Goal: Information Seeking & Learning: Learn about a topic

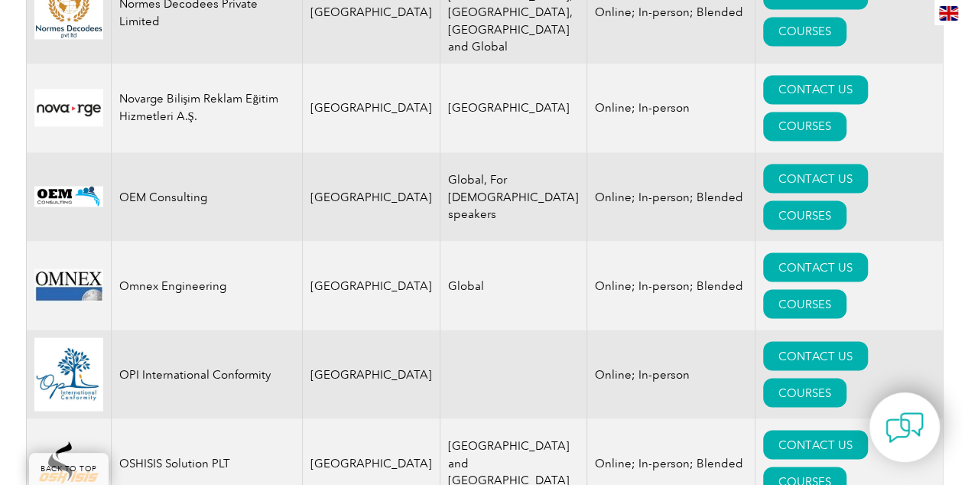
scroll to position [12772, 0]
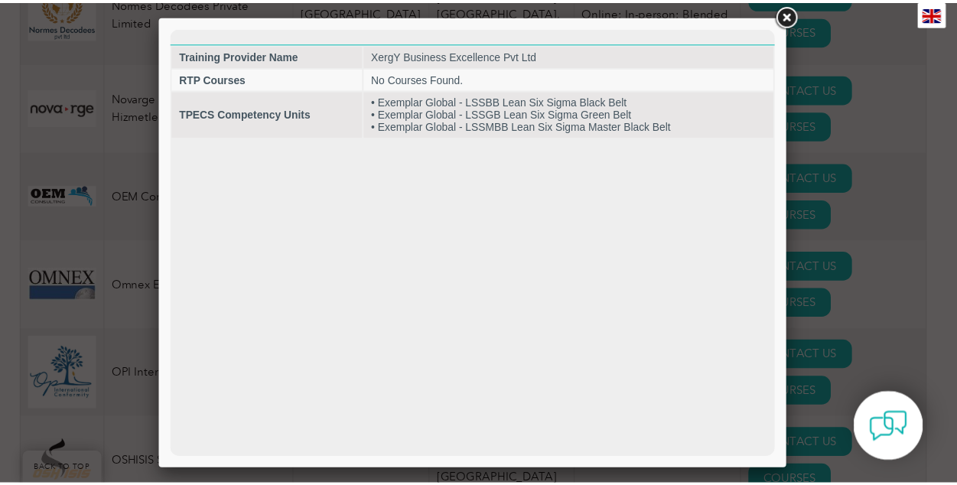
scroll to position [0, 0]
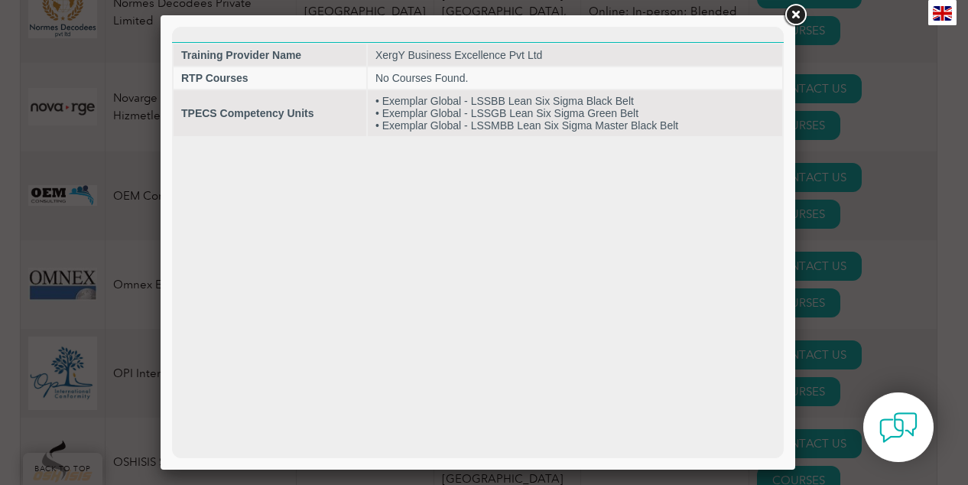
click at [798, 11] on link at bounding box center [796, 16] width 28 height 28
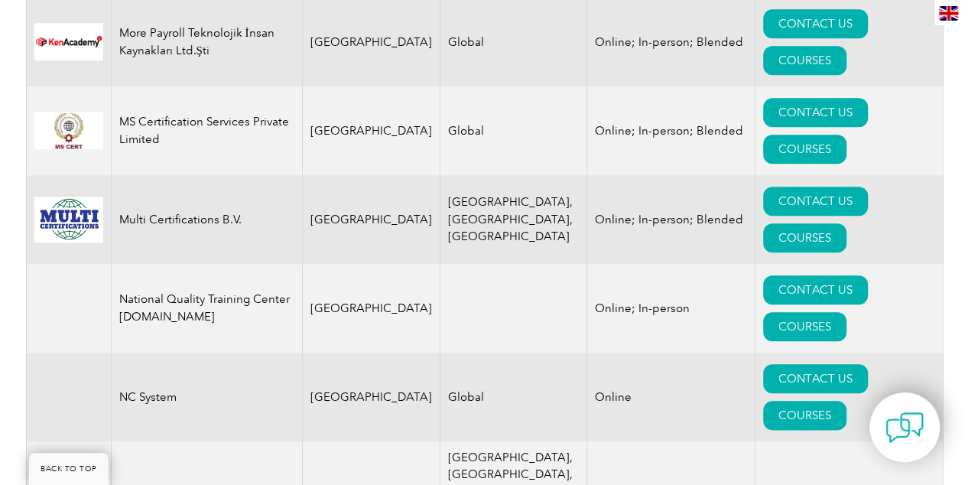
scroll to position [12121, 0]
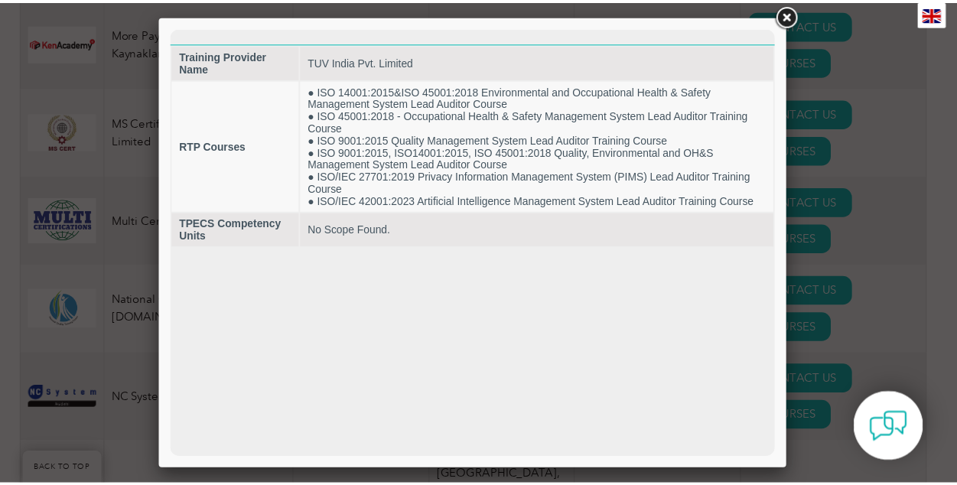
scroll to position [0, 0]
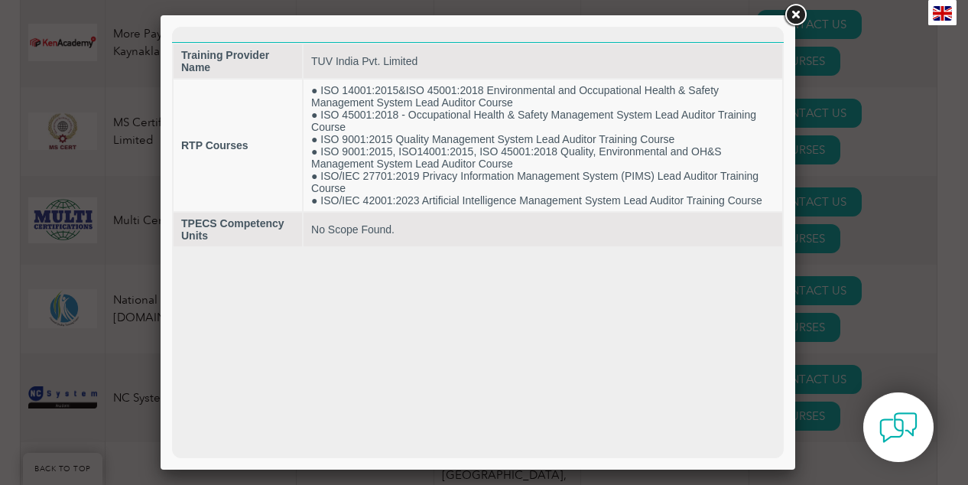
click at [788, 11] on link at bounding box center [796, 16] width 28 height 28
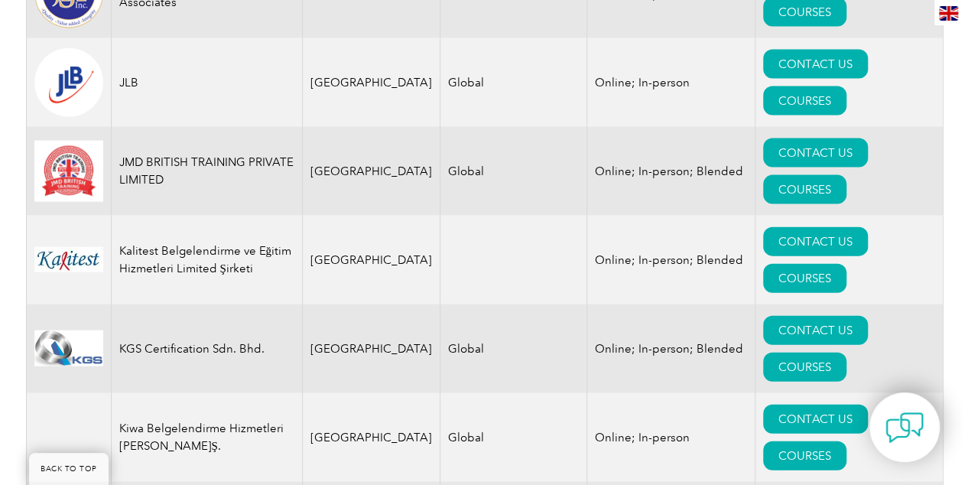
scroll to position [10182, 0]
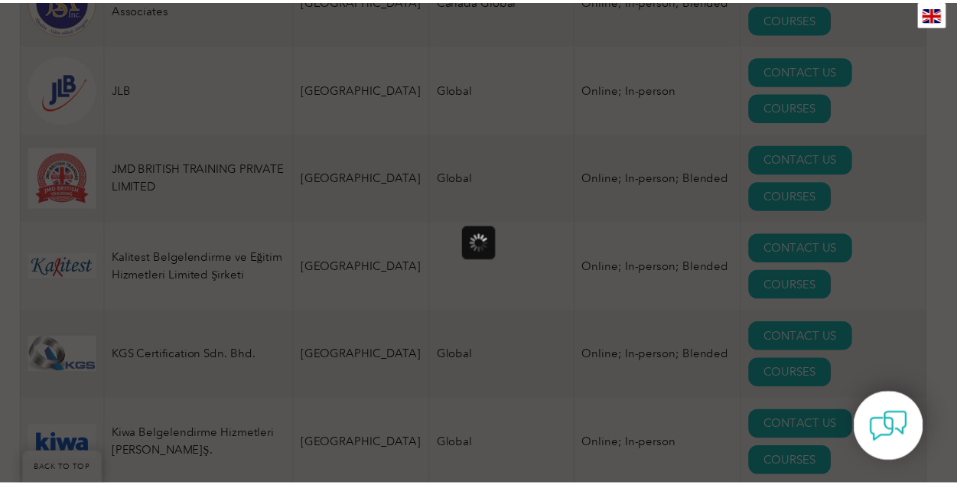
scroll to position [0, 0]
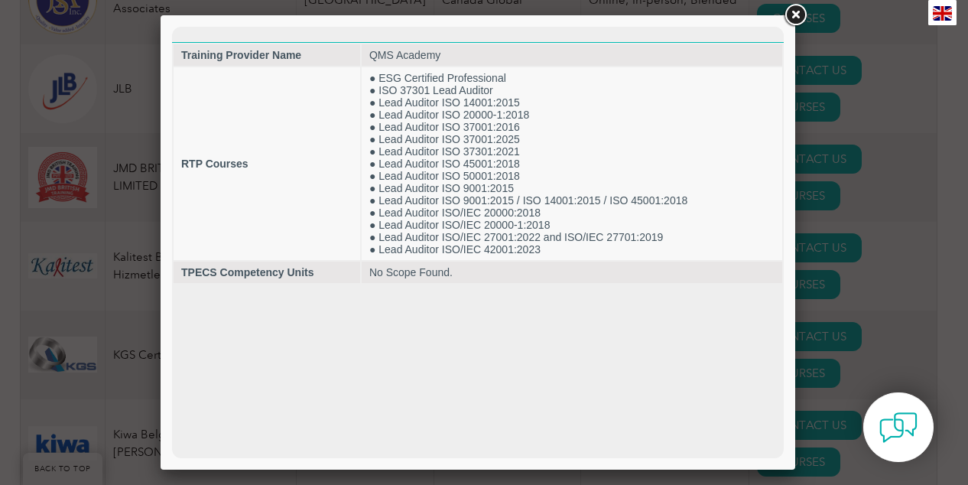
click at [540, 106] on td "● ESG Certified Professional ● ISO 37301 Lead Auditor ● Lead Auditor ISO 14001:…" at bounding box center [572, 163] width 421 height 193
click at [800, 15] on link at bounding box center [796, 16] width 28 height 28
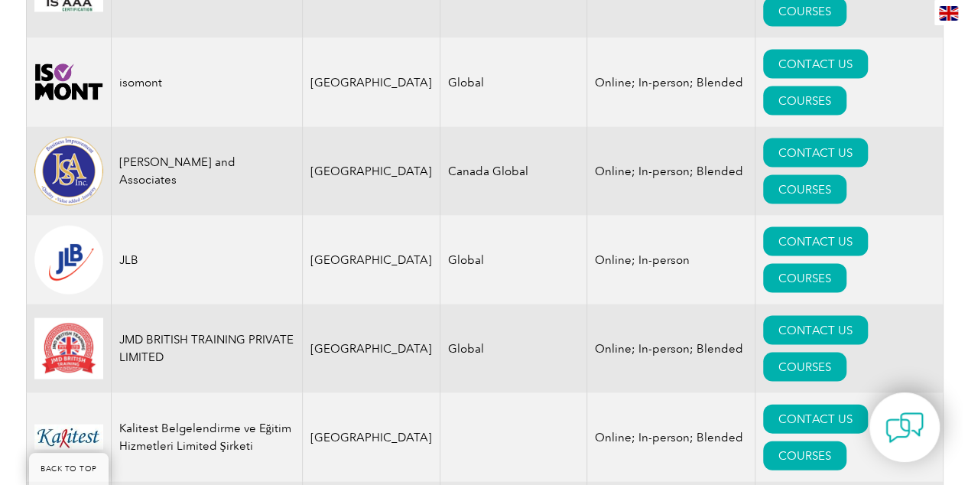
scroll to position [10006, 0]
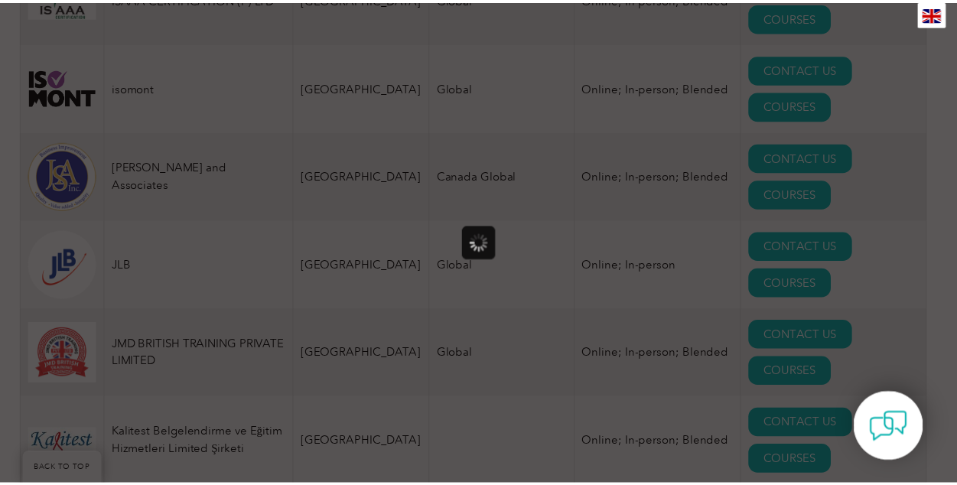
scroll to position [0, 0]
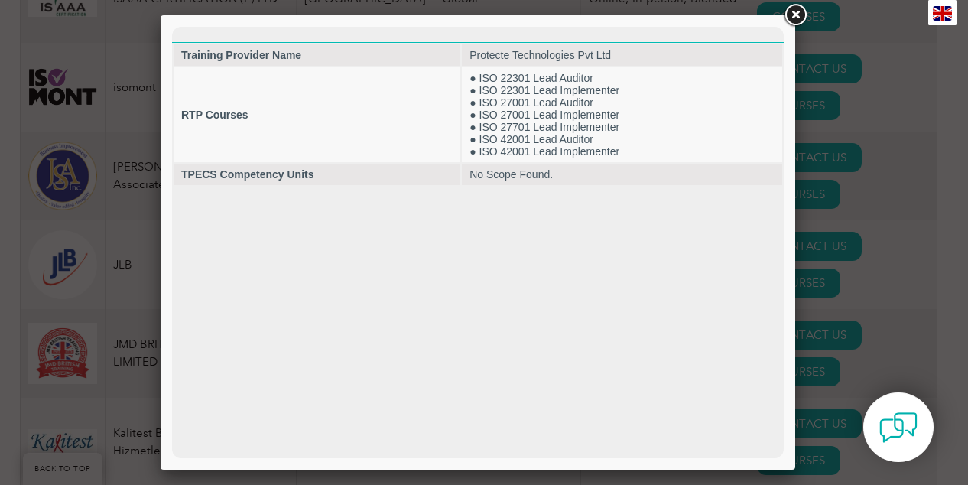
click at [412, 121] on td "RTP Courses" at bounding box center [317, 114] width 287 height 95
click at [799, 10] on link at bounding box center [796, 16] width 28 height 28
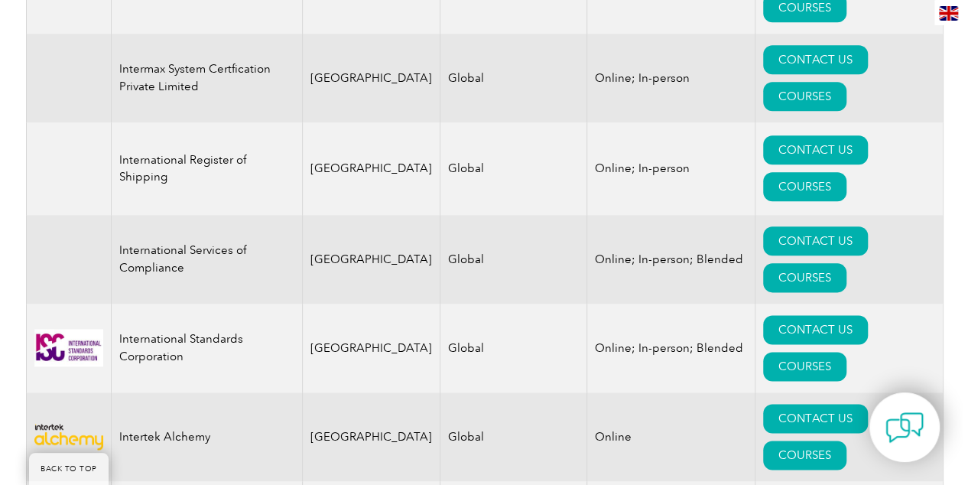
scroll to position [9393, 0]
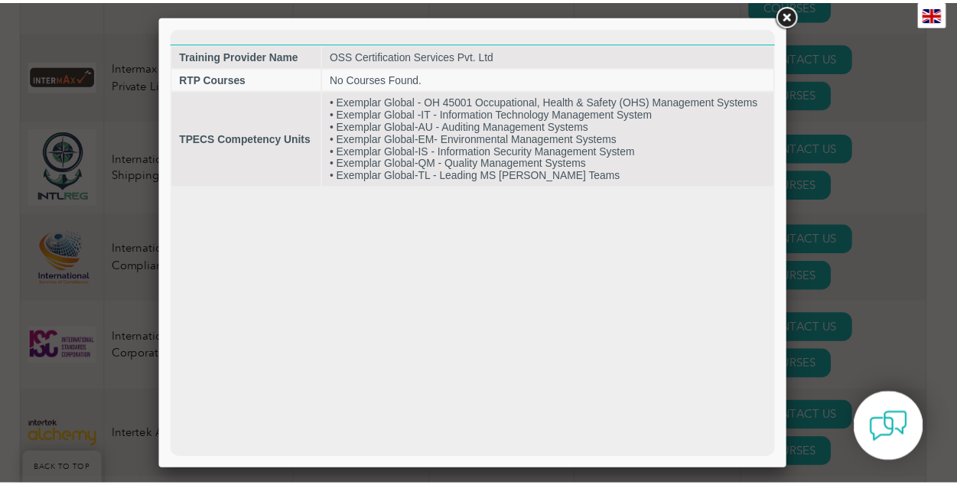
scroll to position [0, 0]
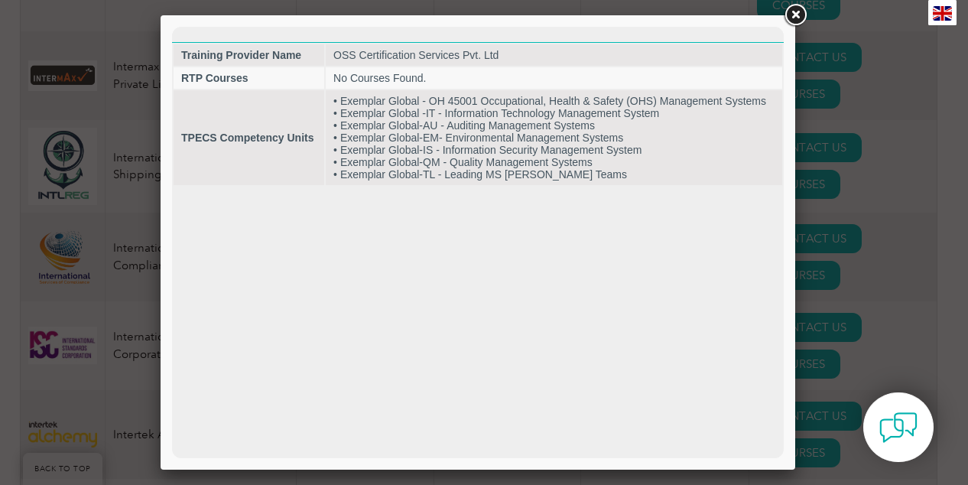
click at [638, 163] on td "• Exemplar Global - OH 45001 Occupational, Health & Safety (OHS) Management Sys…" at bounding box center [554, 137] width 457 height 95
click at [797, 16] on link at bounding box center [796, 16] width 28 height 28
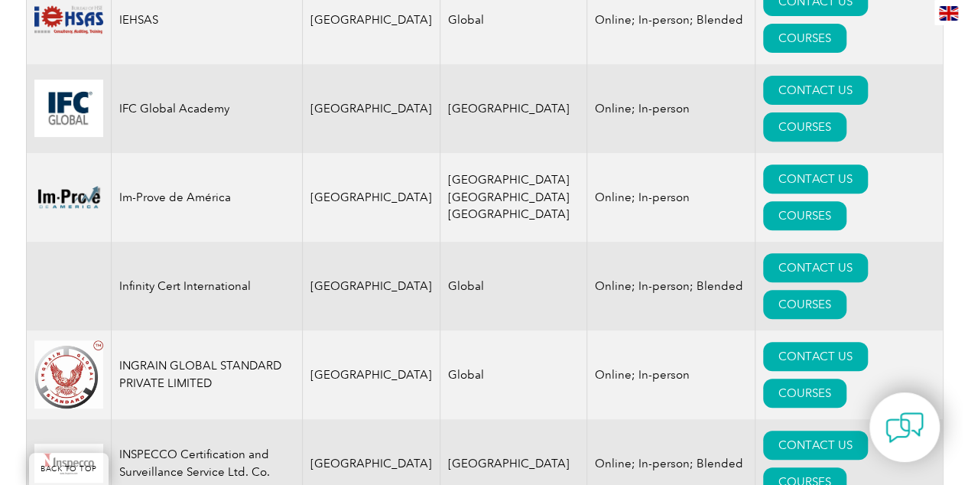
scroll to position [8827, 0]
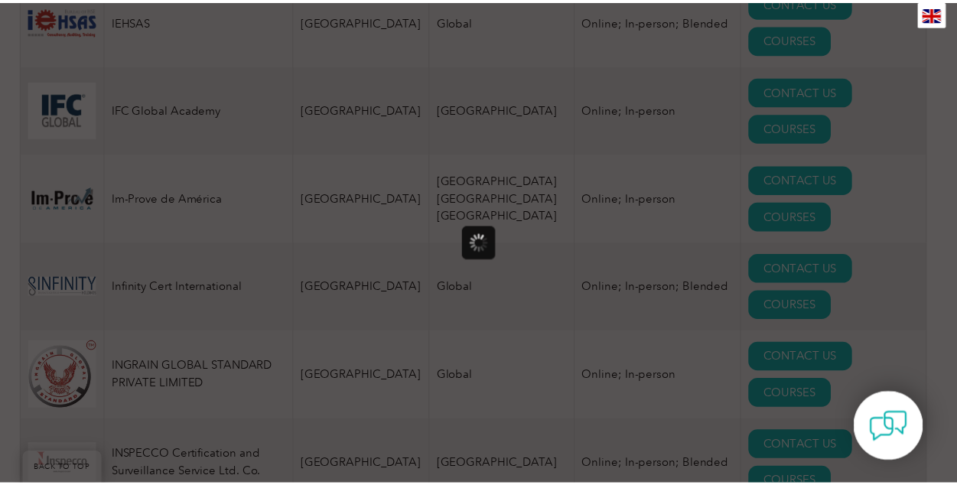
scroll to position [0, 0]
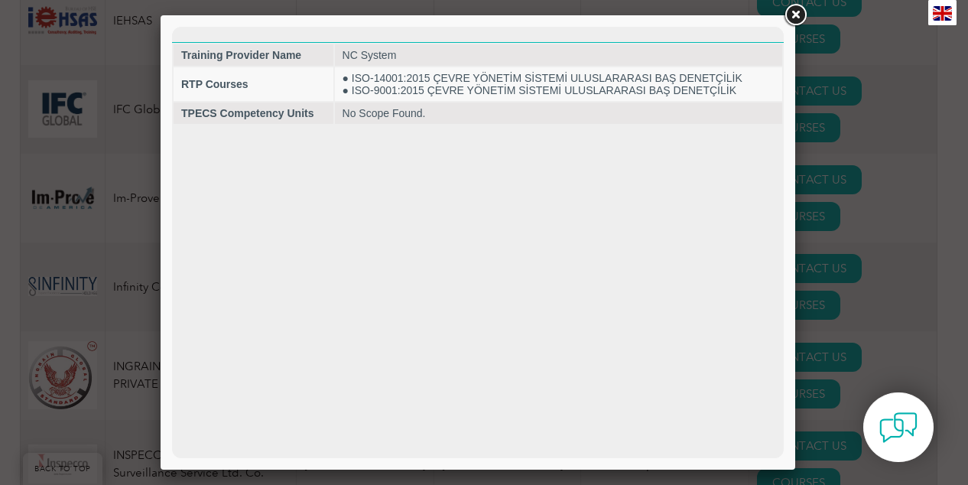
click at [792, 12] on link at bounding box center [796, 16] width 28 height 28
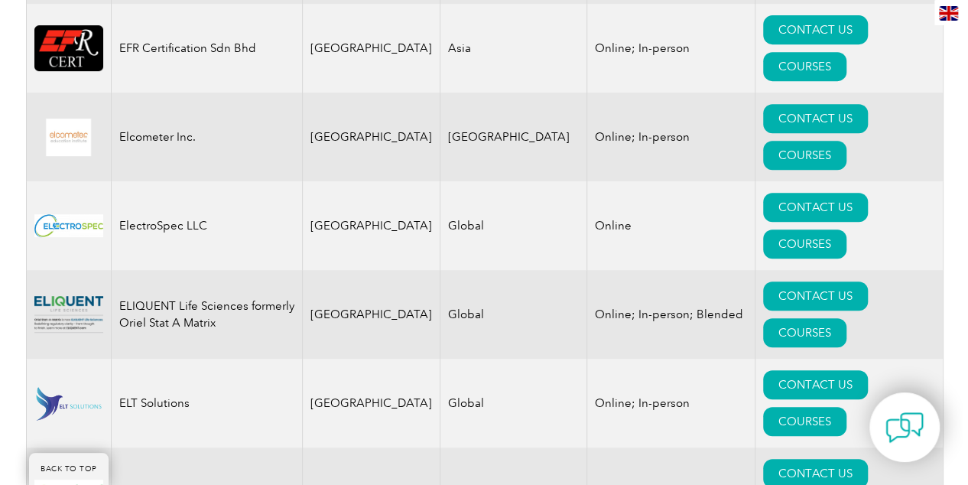
scroll to position [6055, 0]
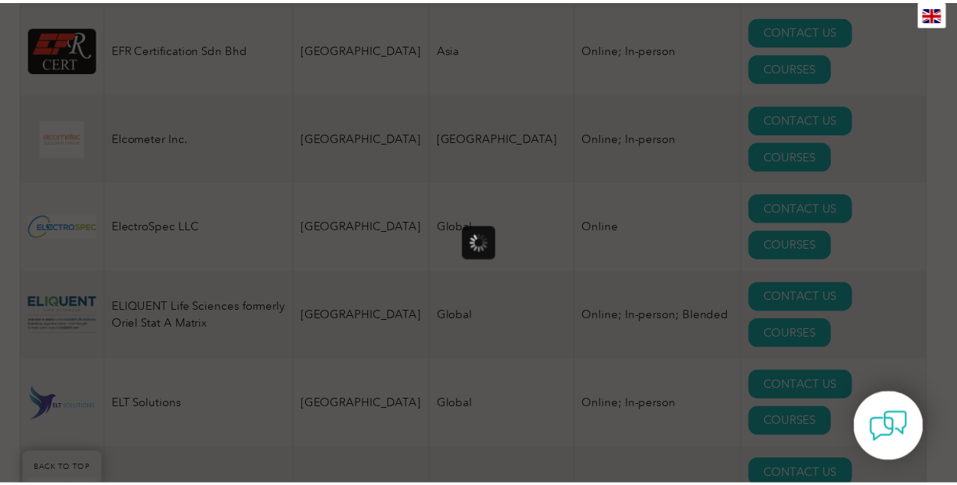
scroll to position [0, 0]
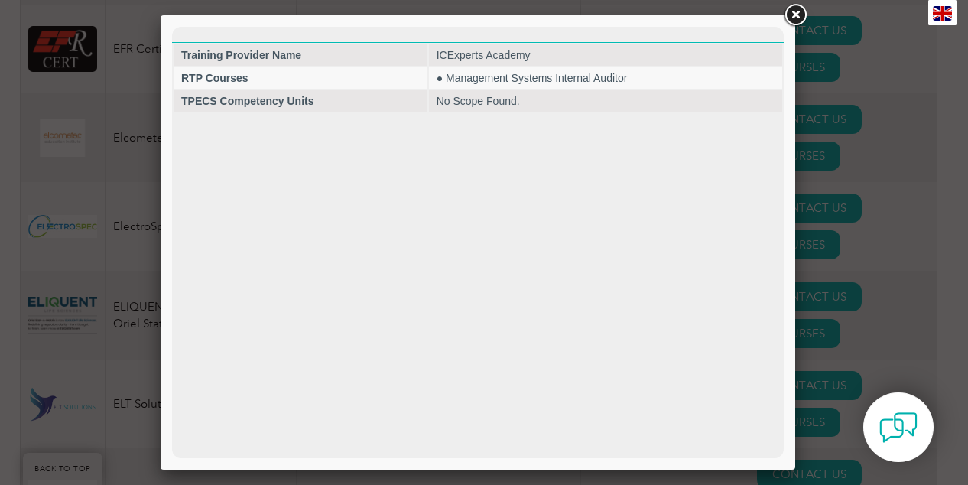
click at [798, 10] on link at bounding box center [796, 16] width 28 height 28
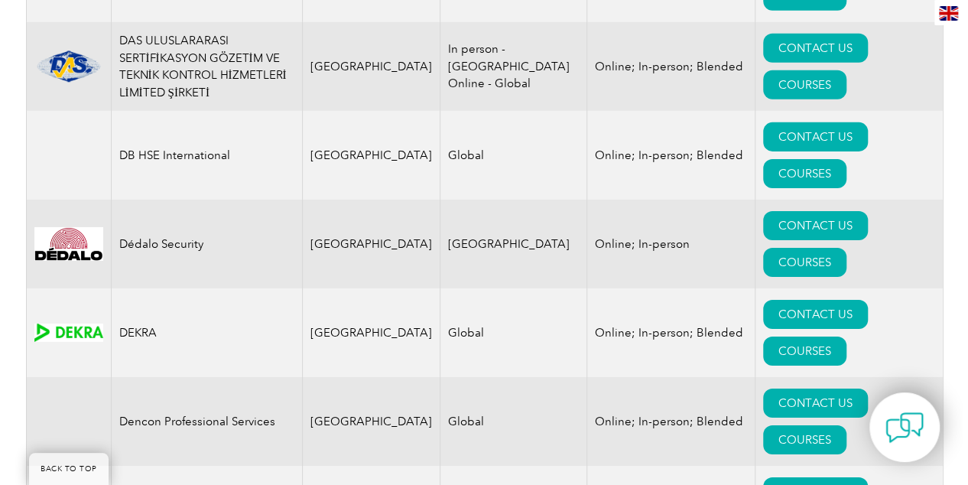
scroll to position [5237, 0]
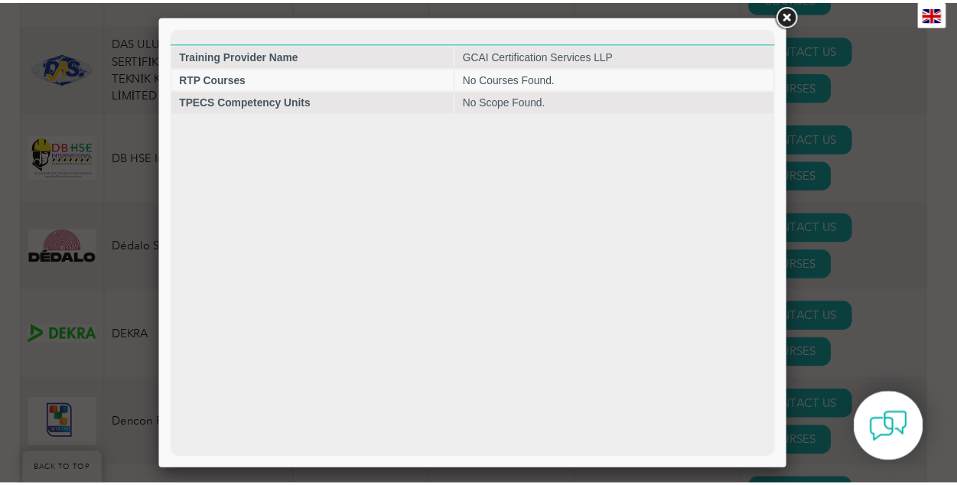
scroll to position [0, 0]
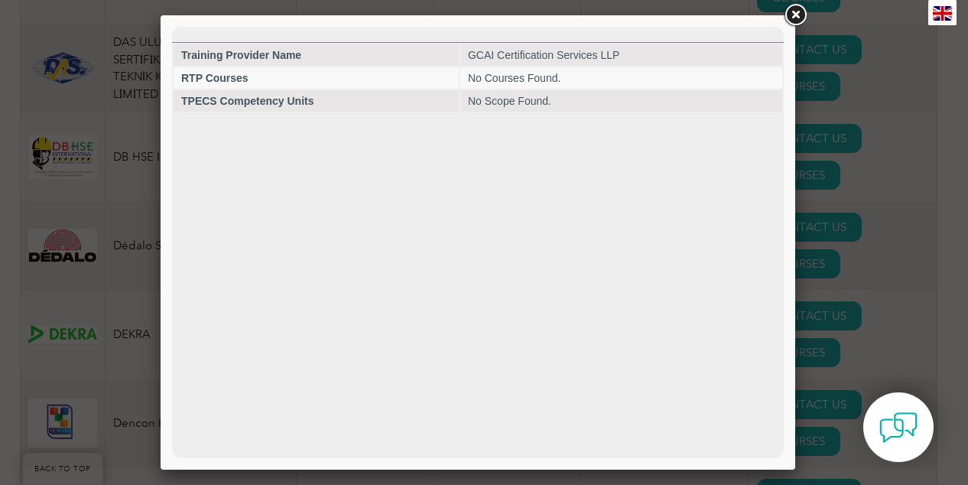
click at [800, 17] on link at bounding box center [796, 16] width 28 height 28
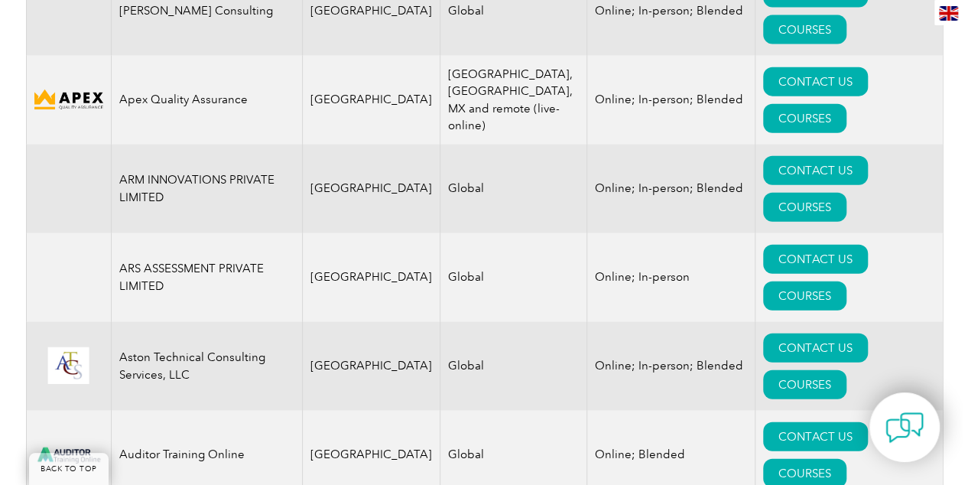
scroll to position [1730, 0]
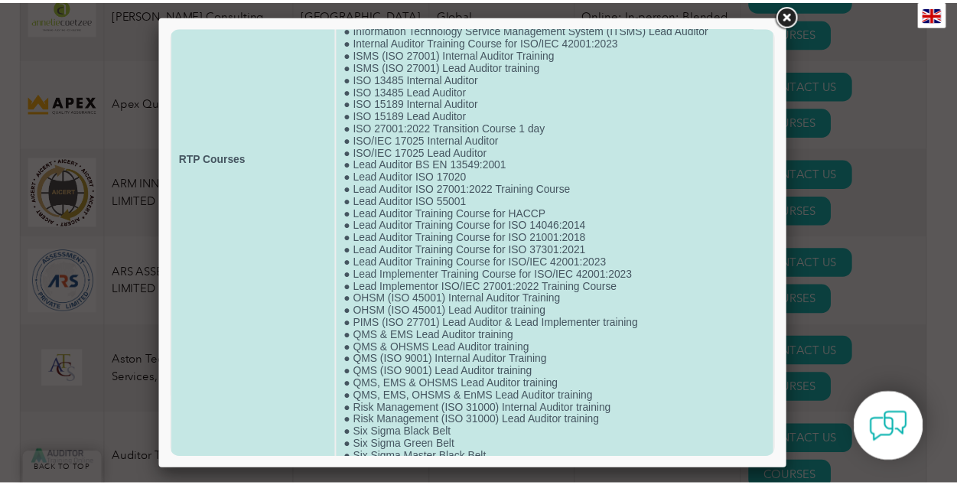
scroll to position [254, 0]
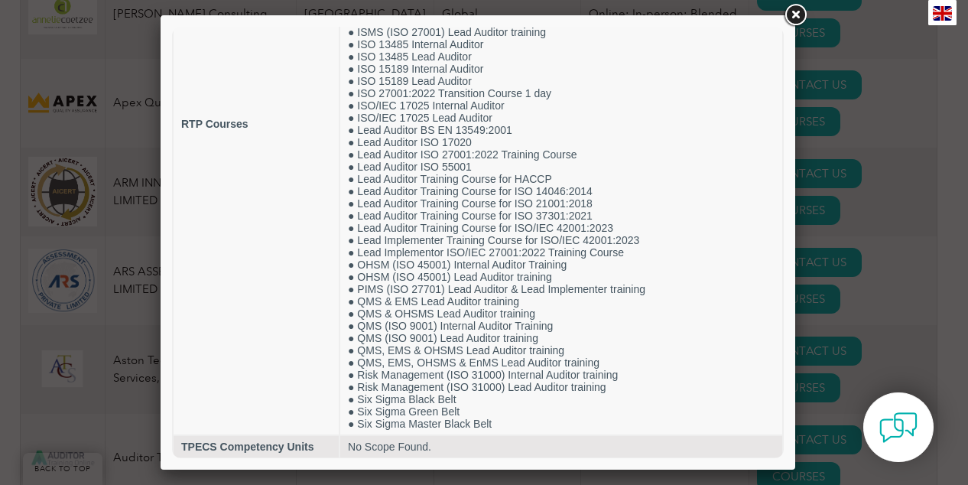
click at [792, 9] on link at bounding box center [796, 16] width 28 height 28
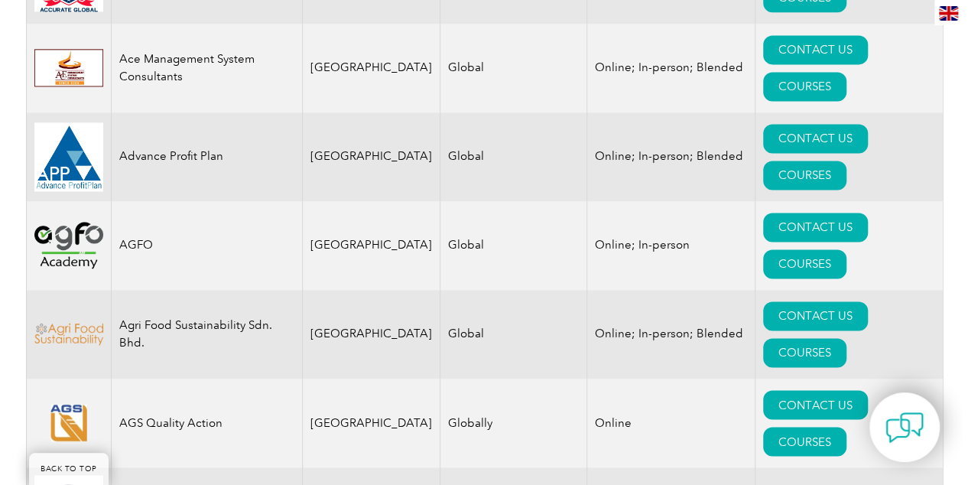
scroll to position [1041, 0]
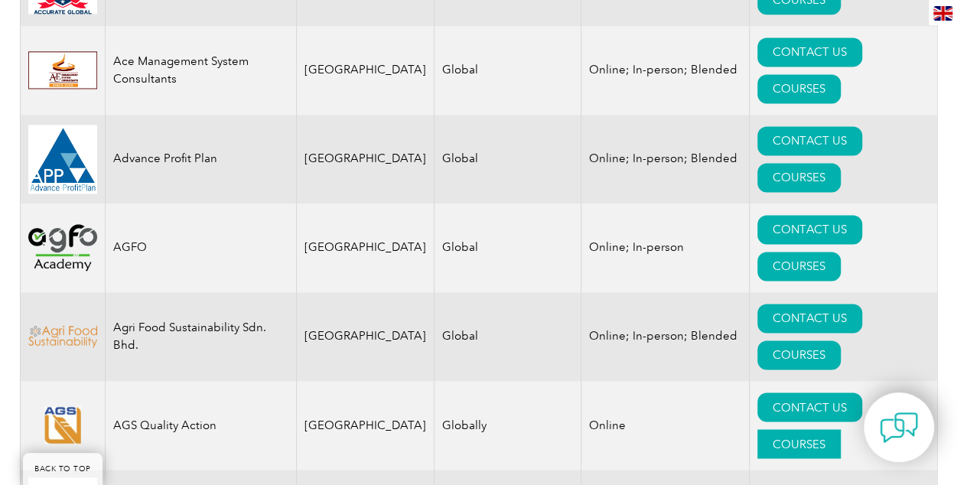
click at [840, 429] on link "COURSES" at bounding box center [798, 443] width 83 height 29
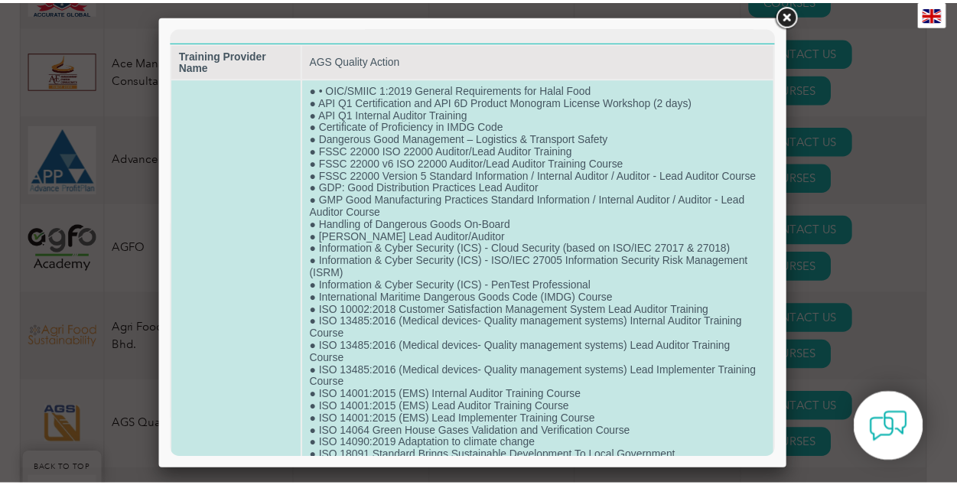
scroll to position [2, 0]
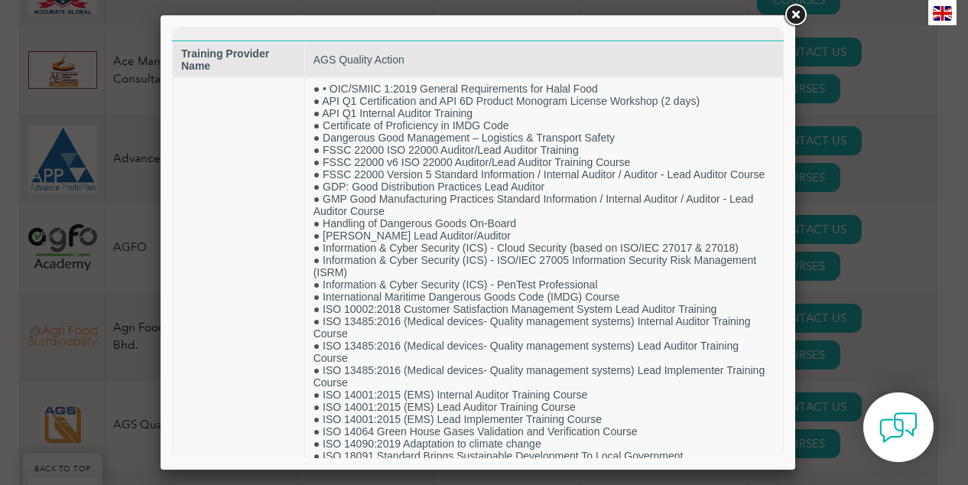
click at [792, 11] on link at bounding box center [796, 16] width 28 height 28
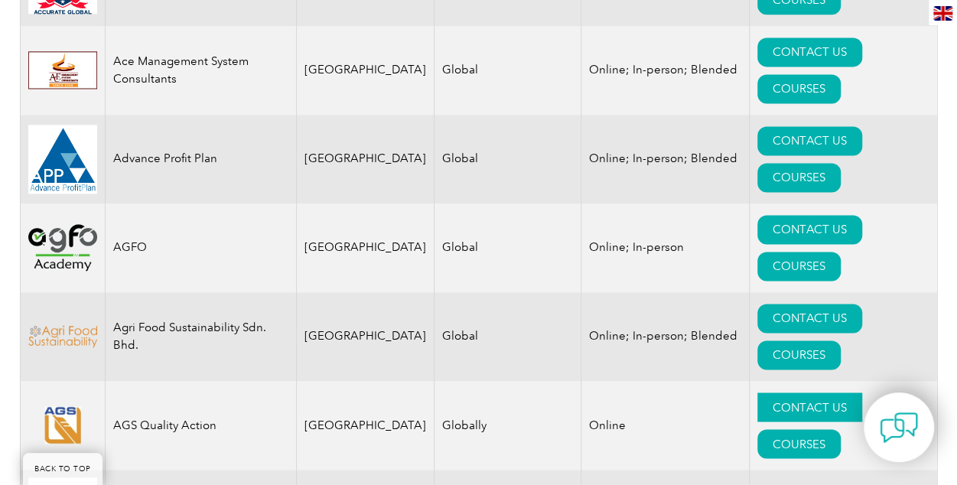
click at [782, 392] on link "CONTACT US" at bounding box center [809, 406] width 105 height 29
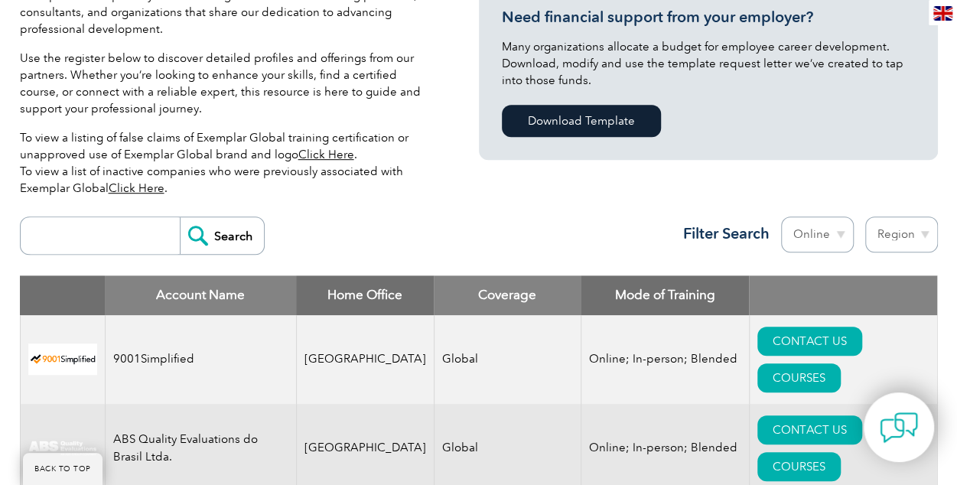
scroll to position [392, 0]
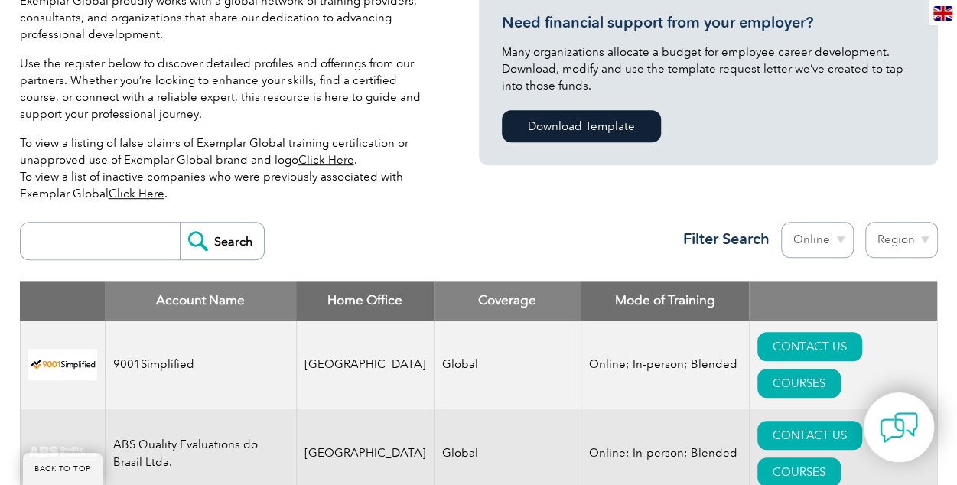
click at [141, 192] on link "Click Here" at bounding box center [137, 194] width 56 height 14
click at [307, 166] on link "Click Here" at bounding box center [326, 160] width 56 height 14
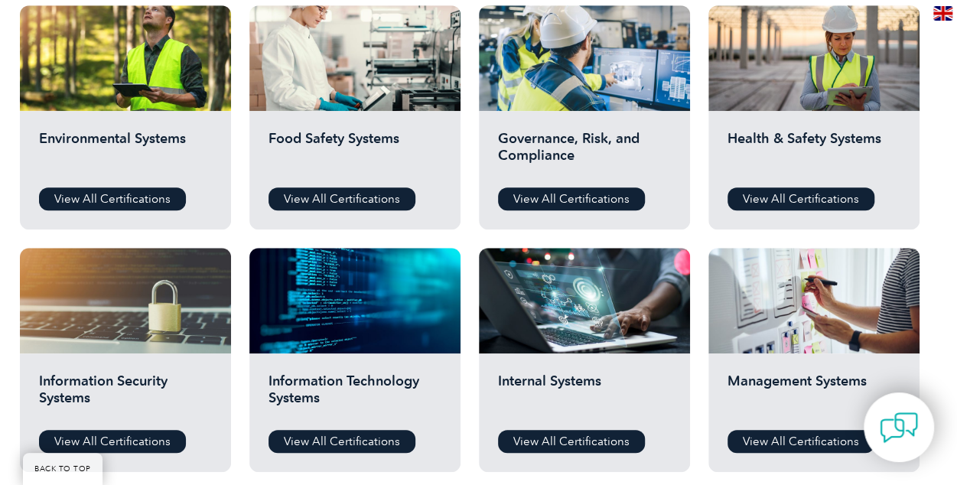
scroll to position [577, 0]
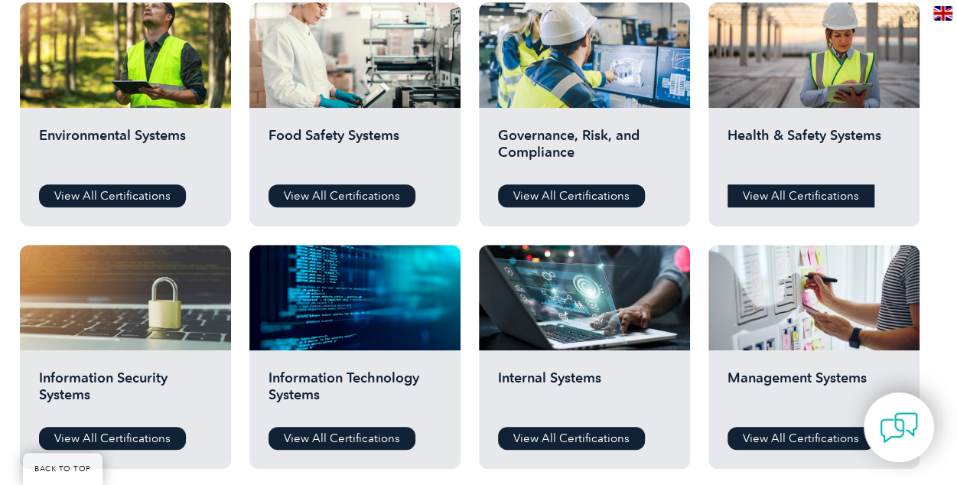
click at [828, 198] on link "View All Certifications" at bounding box center [800, 195] width 147 height 23
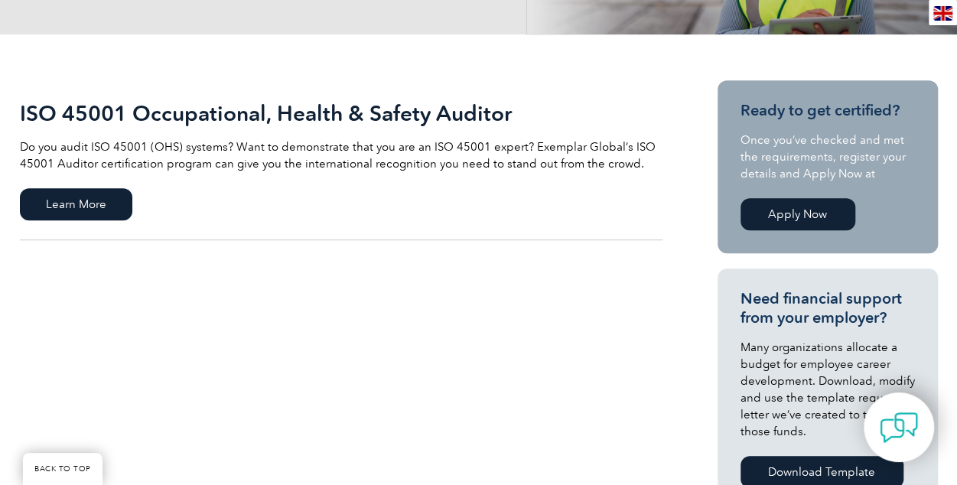
scroll to position [349, 0]
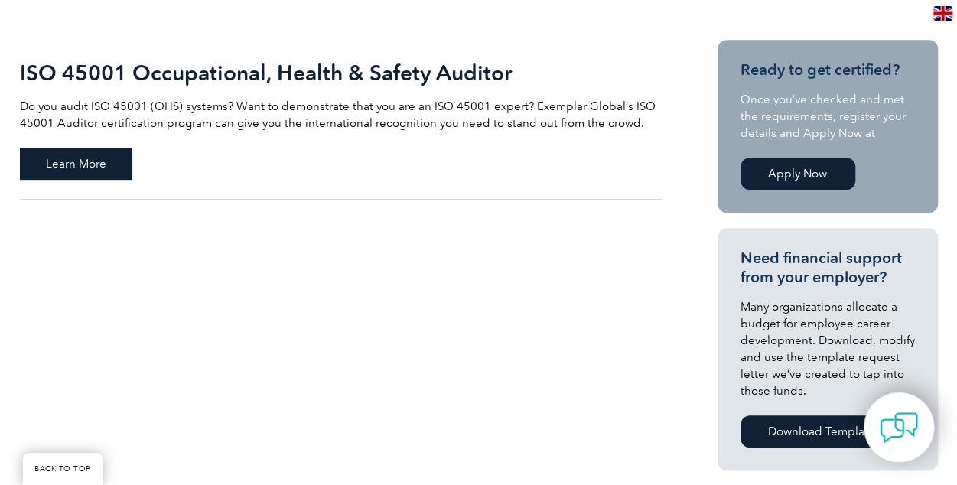
click at [85, 158] on span "Learn More" at bounding box center [76, 164] width 112 height 32
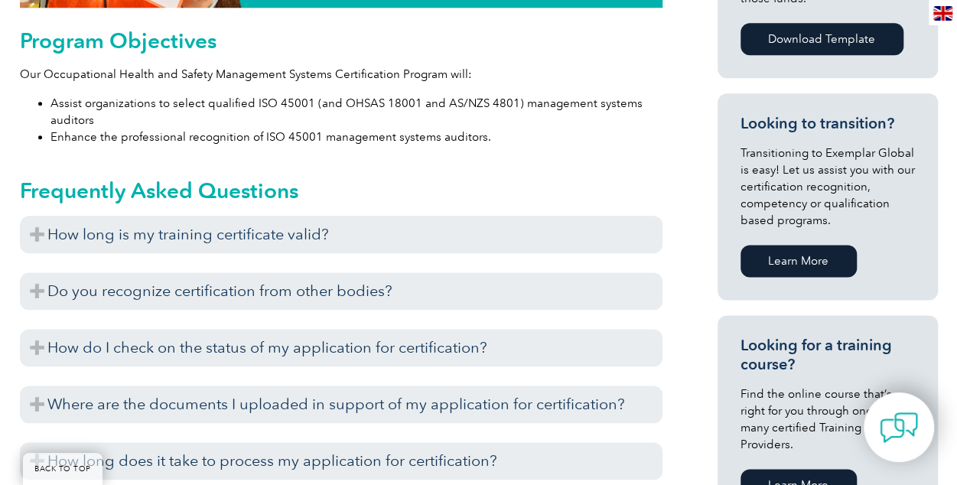
scroll to position [873, 0]
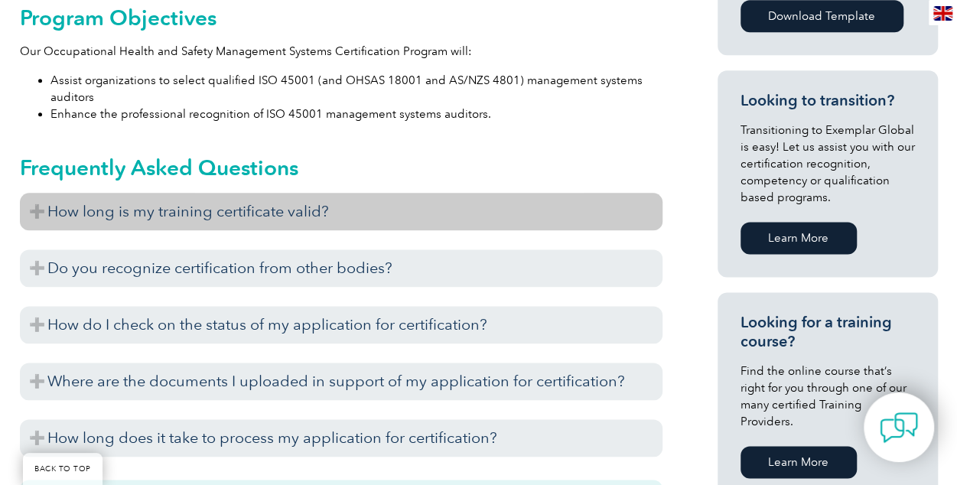
click at [315, 200] on h3 "How long is my training certificate valid?" at bounding box center [341, 211] width 642 height 37
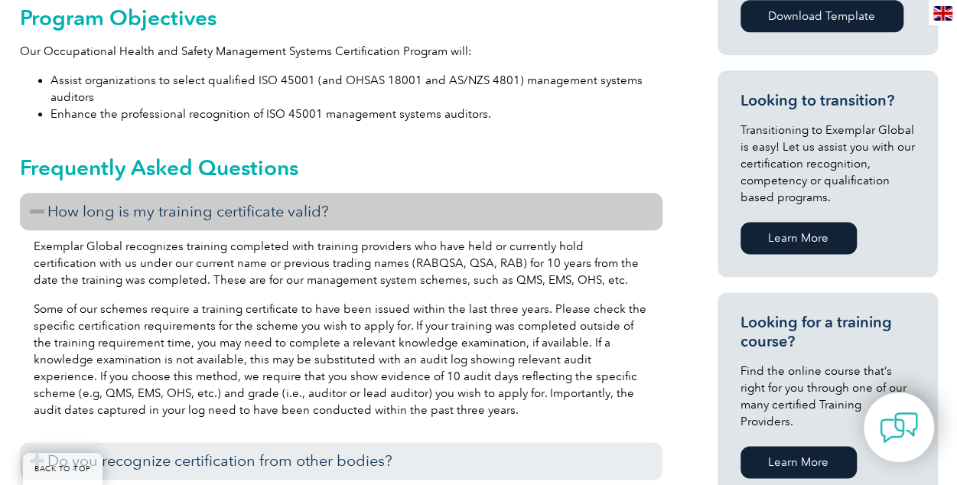
click at [315, 200] on h3 "How long is my training certificate valid?" at bounding box center [341, 211] width 642 height 37
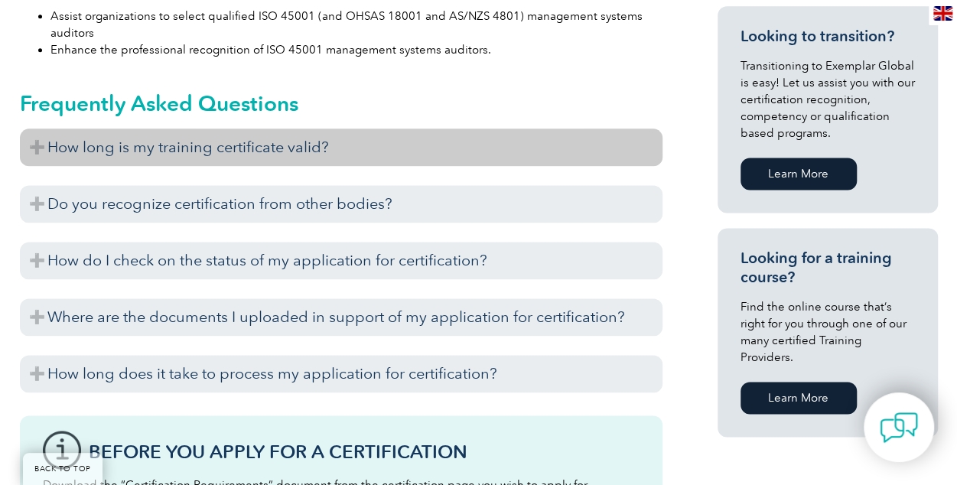
scroll to position [938, 0]
click at [315, 200] on h3 "Do you recognize certification from other bodies?" at bounding box center [341, 202] width 642 height 37
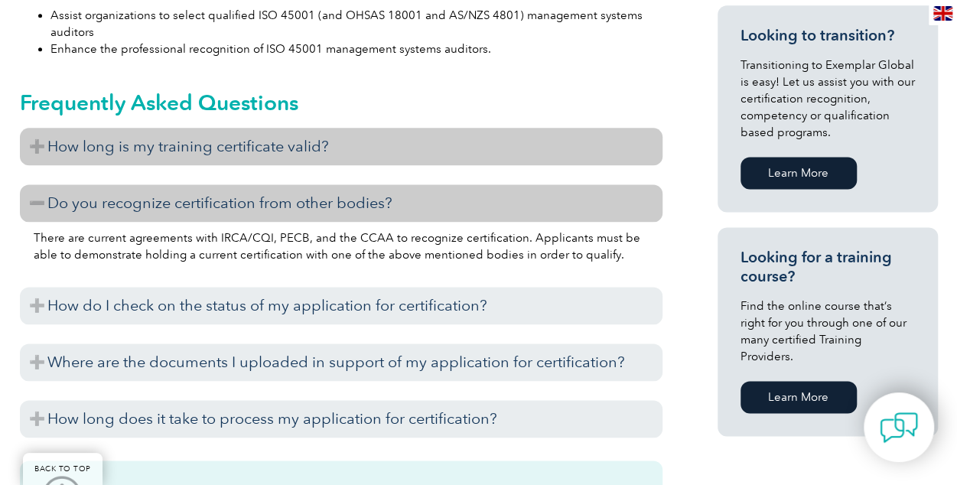
click at [315, 200] on h3 "Do you recognize certification from other bodies?" at bounding box center [341, 202] width 642 height 37
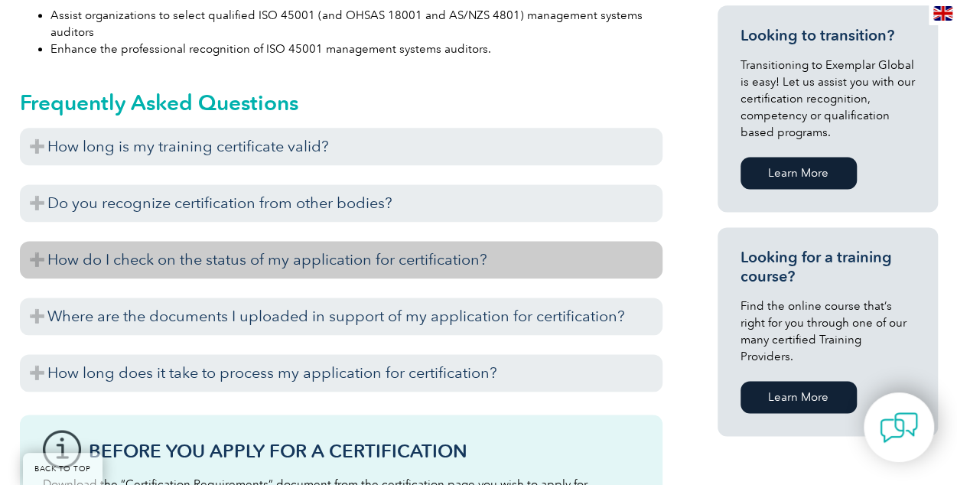
click at [314, 253] on h3 "How do I check on the status of my application for certification?" at bounding box center [341, 259] width 642 height 37
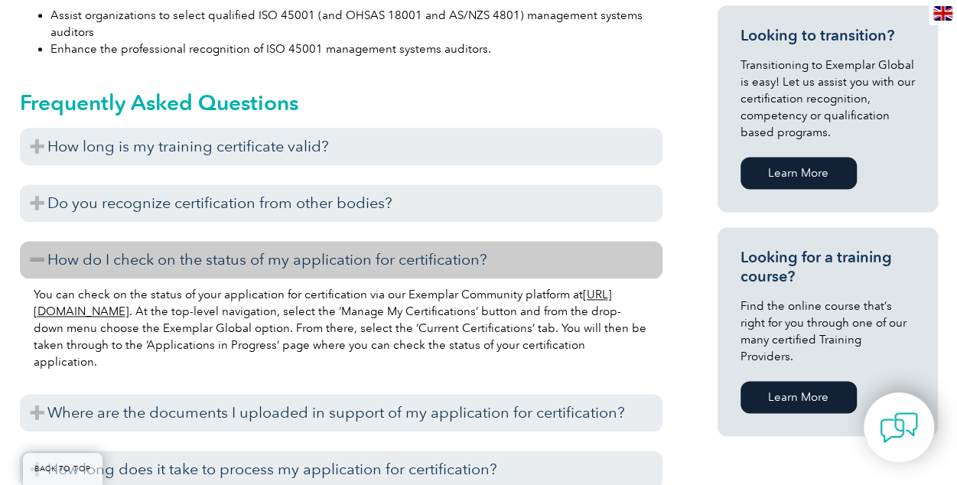
click at [314, 253] on h3 "How do I check on the status of my application for certification?" at bounding box center [341, 259] width 642 height 37
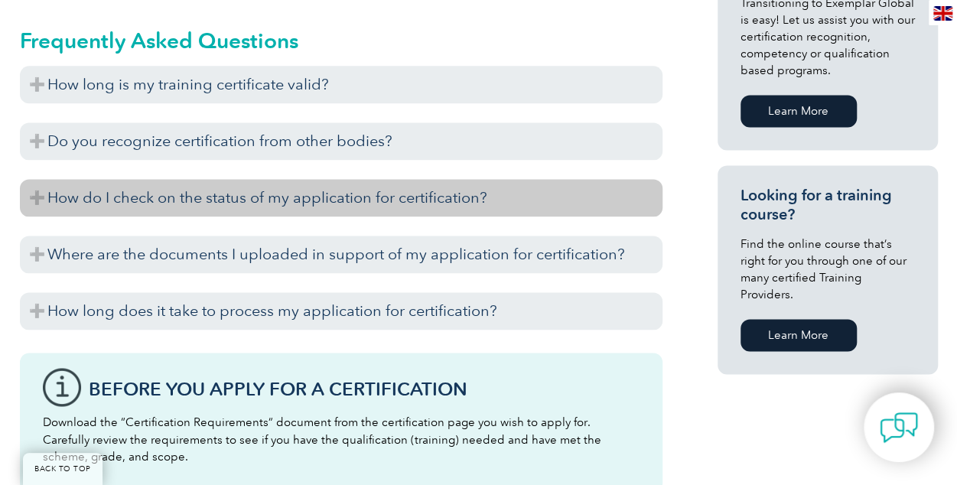
scroll to position [1001, 0]
click at [314, 253] on h3 "Where are the documents I uploaded in support of my application for certificati…" at bounding box center [341, 253] width 642 height 37
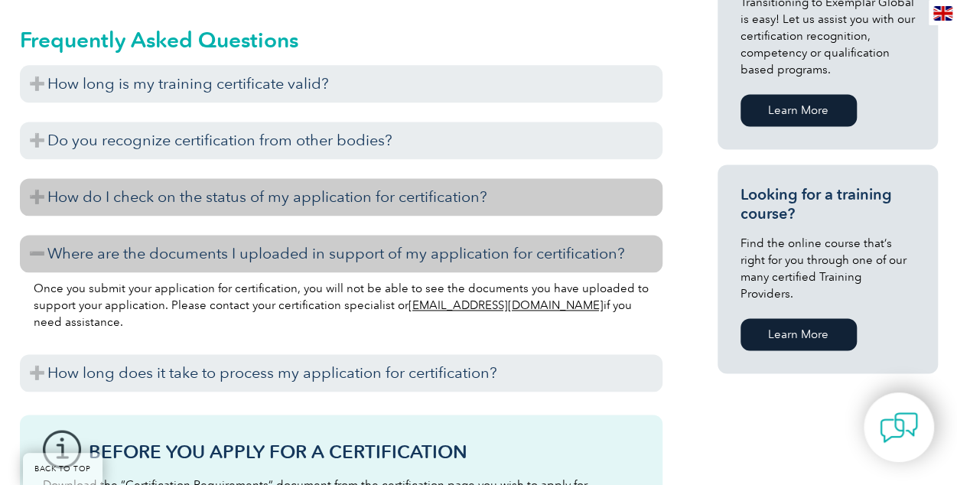
click at [314, 253] on h3 "Where are the documents I uploaded in support of my application for certificati…" at bounding box center [341, 253] width 642 height 37
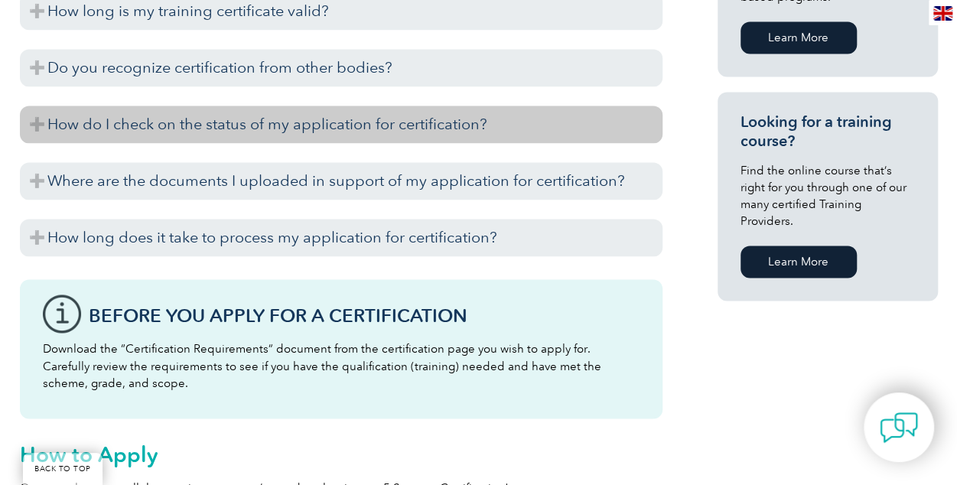
scroll to position [1074, 0]
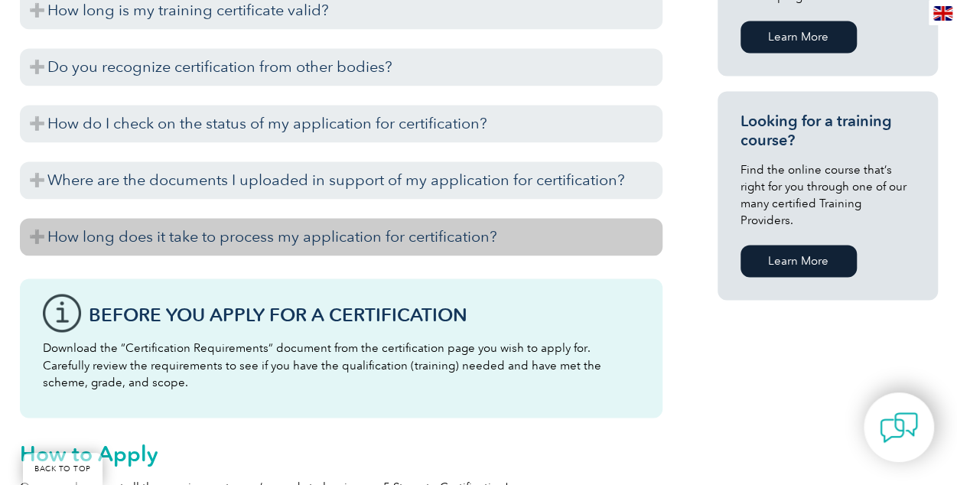
click at [314, 235] on h3 "How long does it take to process my application for certification?" at bounding box center [341, 236] width 642 height 37
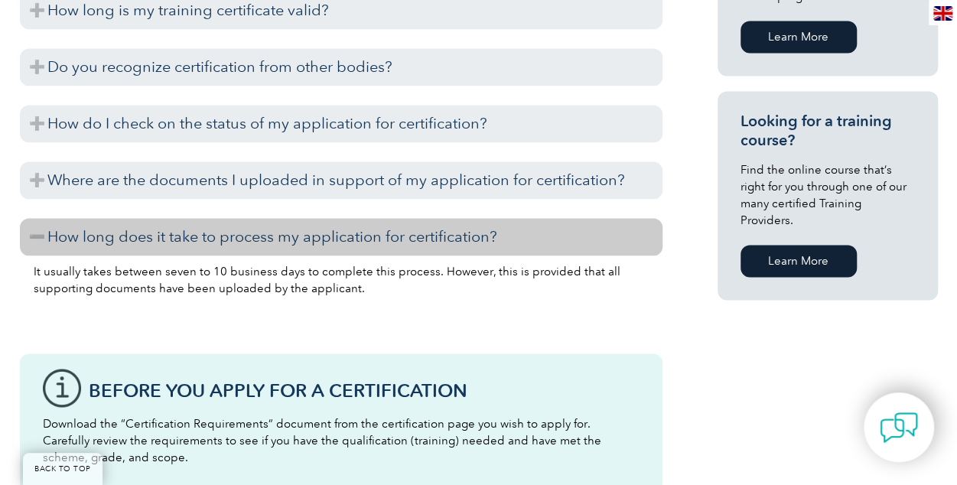
click at [314, 235] on h3 "How long does it take to process my application for certification?" at bounding box center [341, 236] width 642 height 37
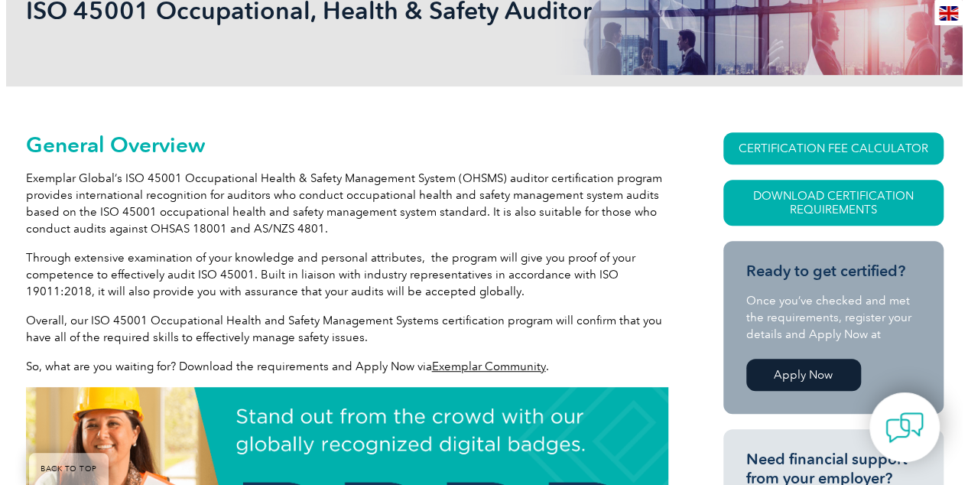
scroll to position [256, 0]
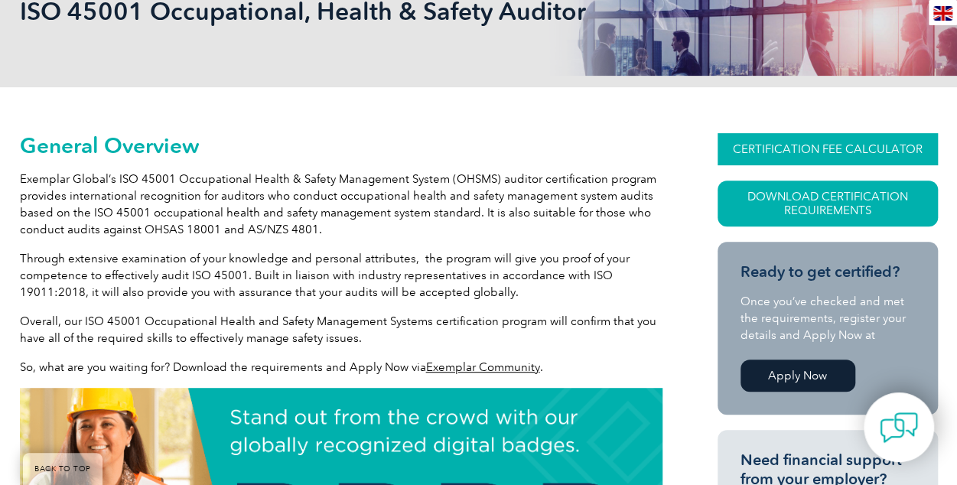
click at [886, 138] on link "CERTIFICATION FEE CALCULATOR" at bounding box center [827, 149] width 220 height 32
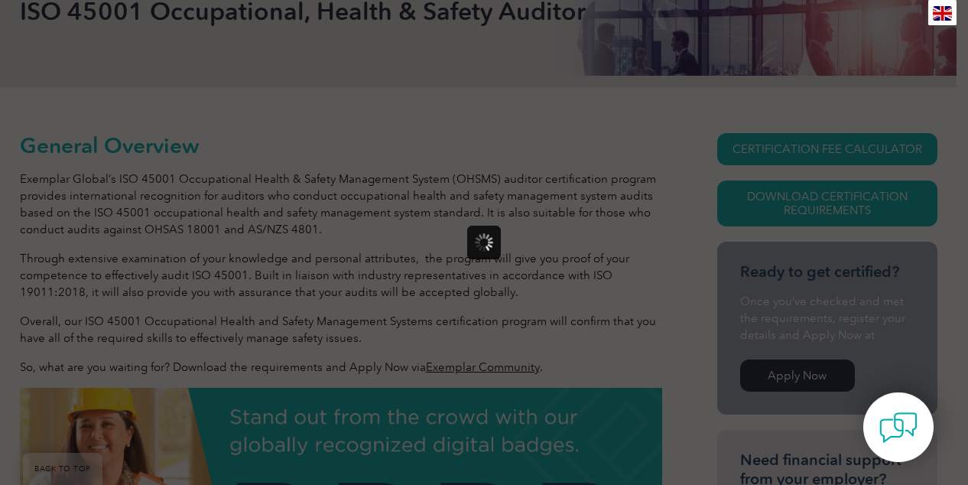
click at [772, 102] on div at bounding box center [484, 242] width 968 height 485
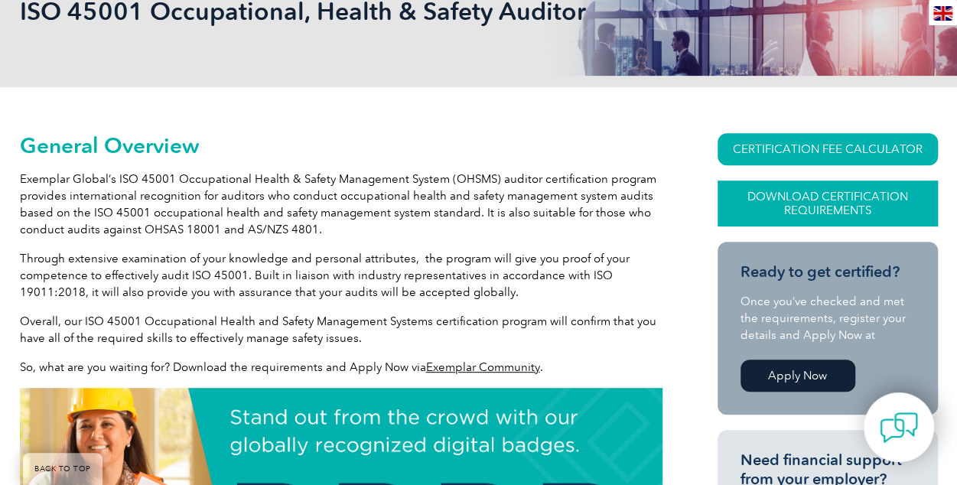
click at [828, 207] on link "Download Certification Requirements" at bounding box center [827, 203] width 220 height 46
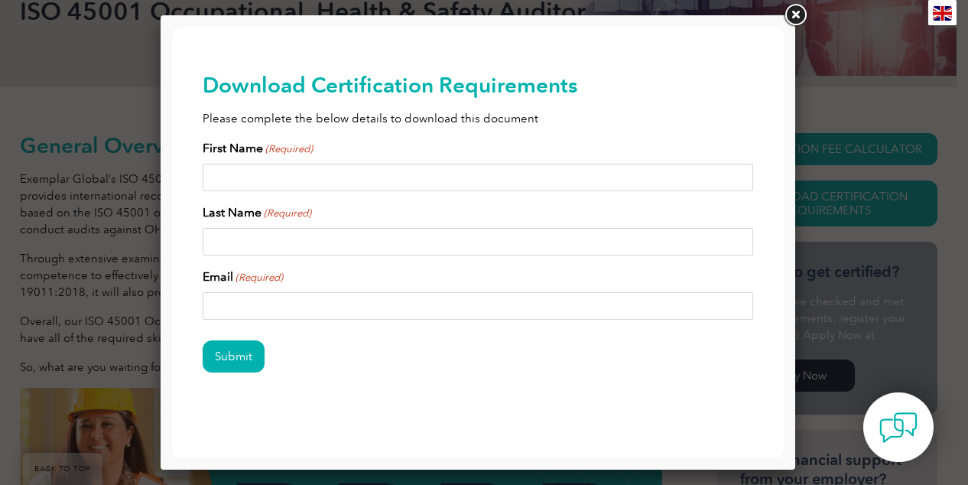
scroll to position [8, 0]
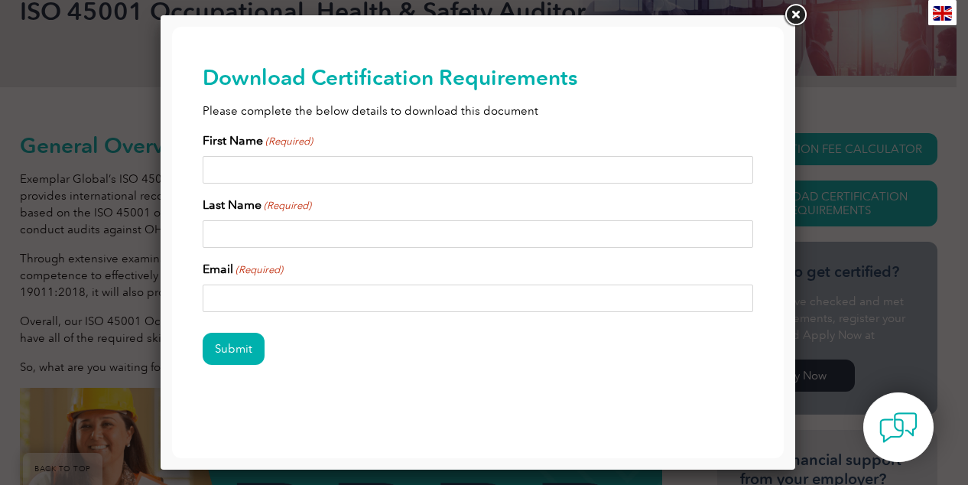
click at [792, 18] on link at bounding box center [796, 16] width 28 height 28
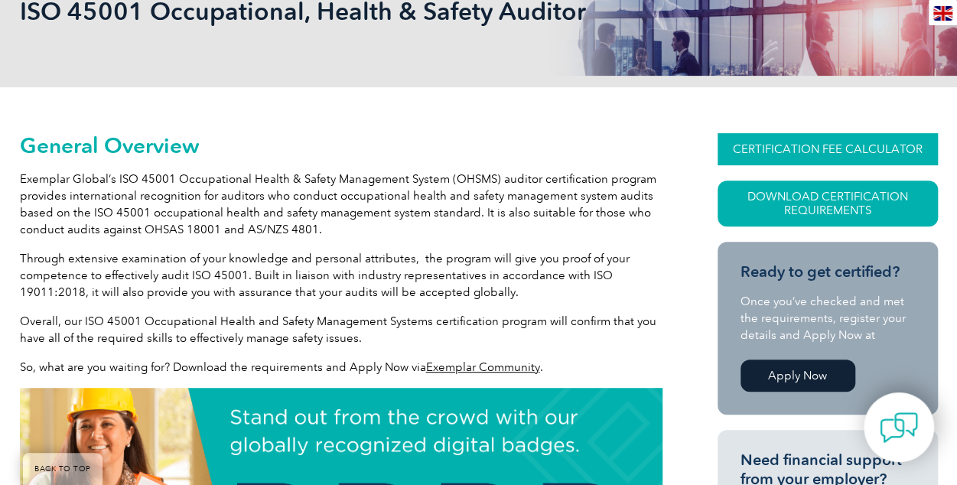
click at [817, 148] on link "CERTIFICATION FEE CALCULATOR" at bounding box center [827, 149] width 220 height 32
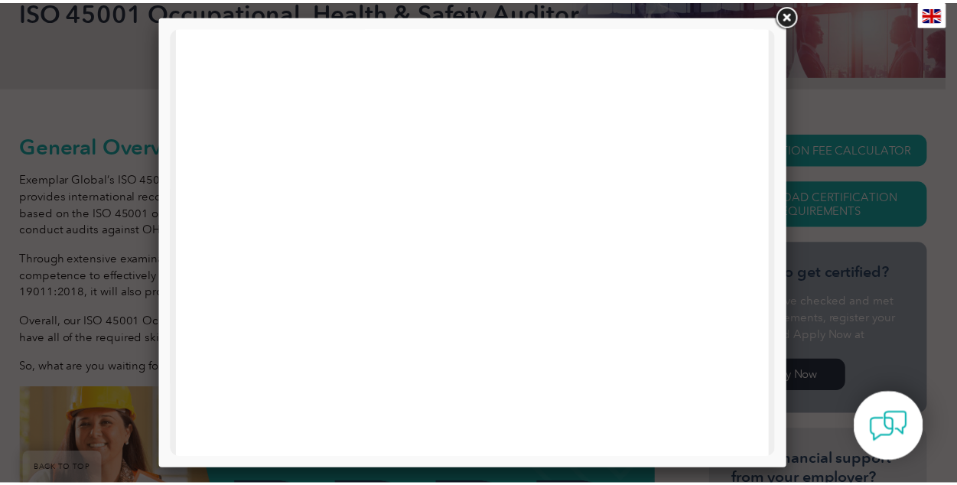
scroll to position [0, 0]
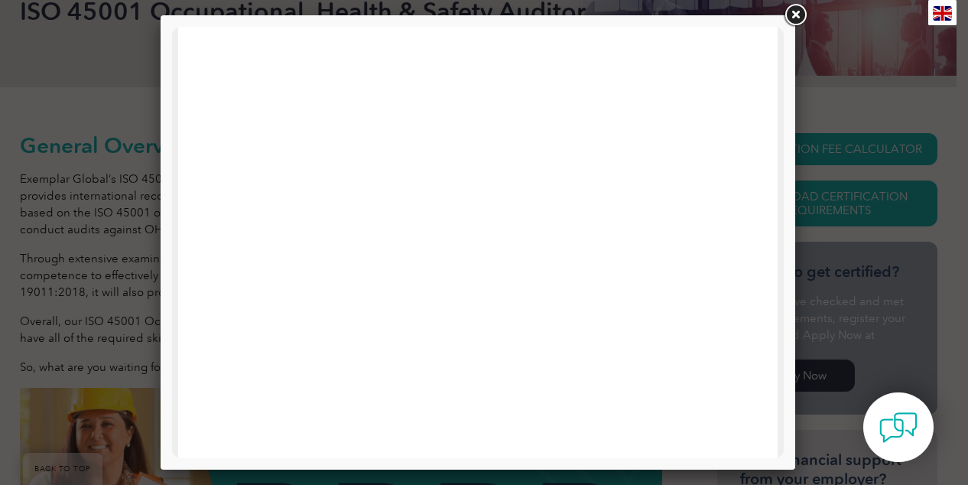
click at [792, 13] on link at bounding box center [796, 16] width 28 height 28
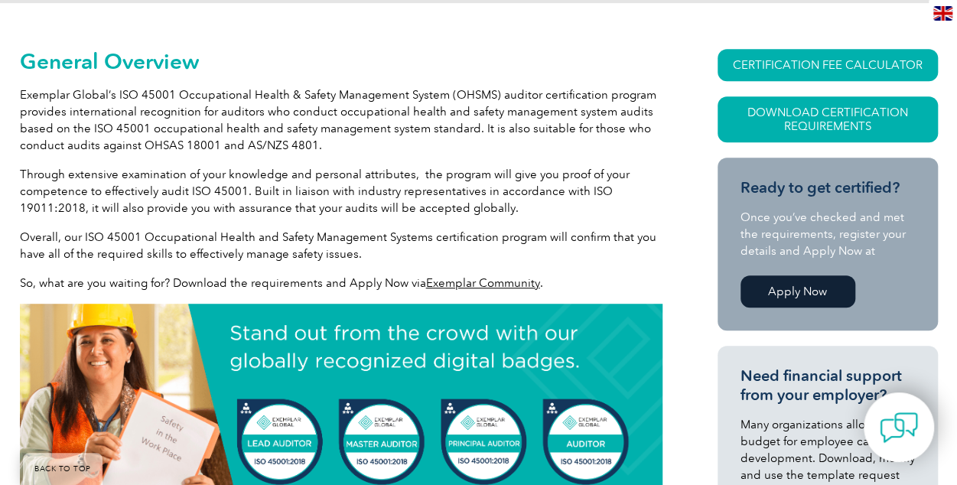
scroll to position [343, 0]
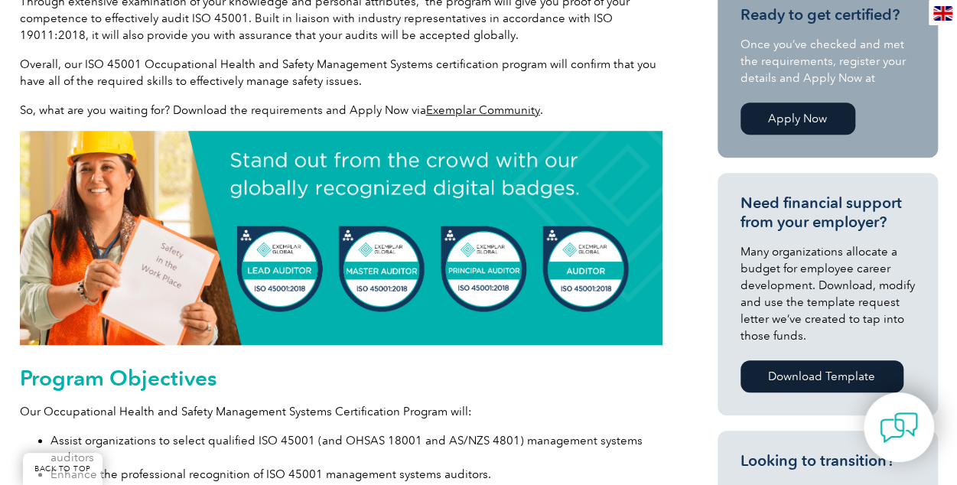
scroll to position [420, 0]
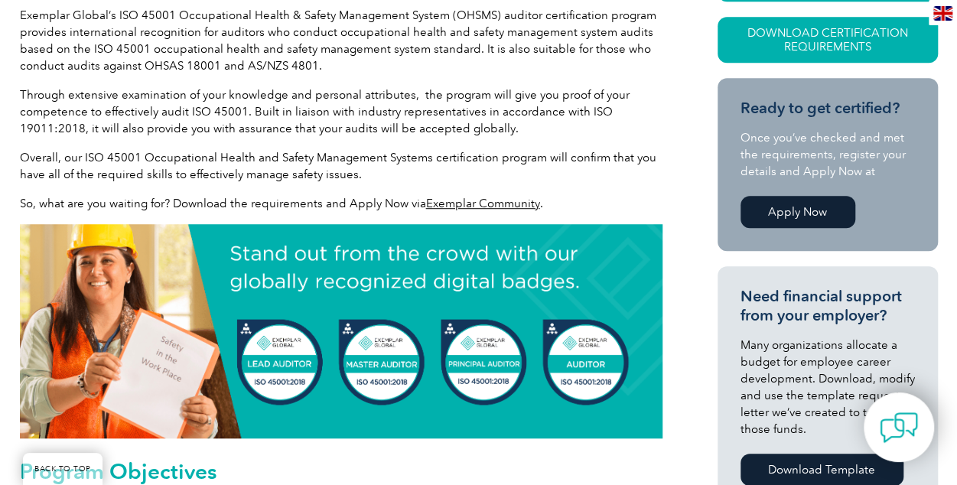
click at [801, 203] on link "Apply Now" at bounding box center [797, 212] width 115 height 32
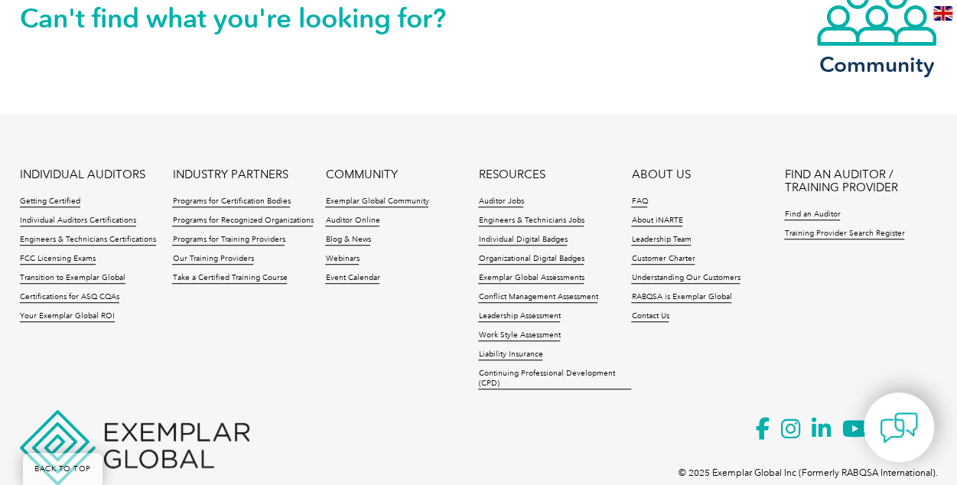
scroll to position [3286, 0]
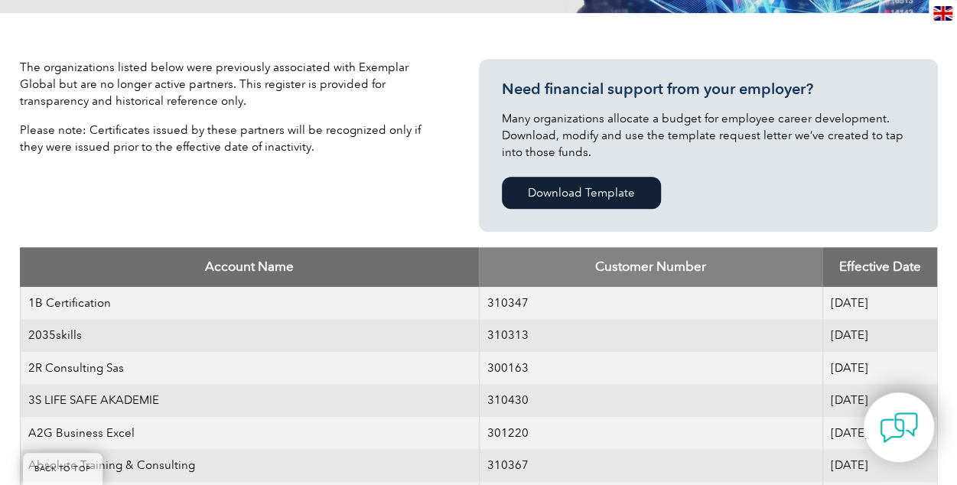
scroll to position [327, 0]
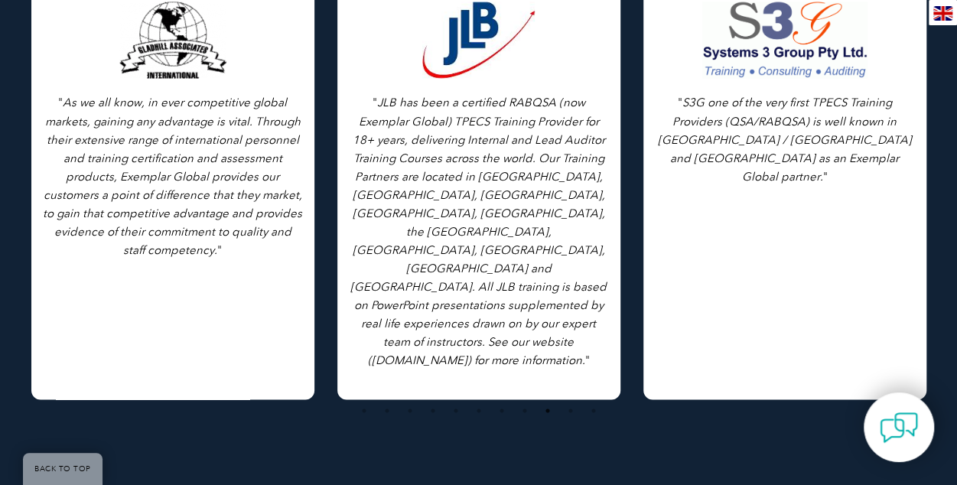
scroll to position [1315, 0]
